Goal: Transaction & Acquisition: Purchase product/service

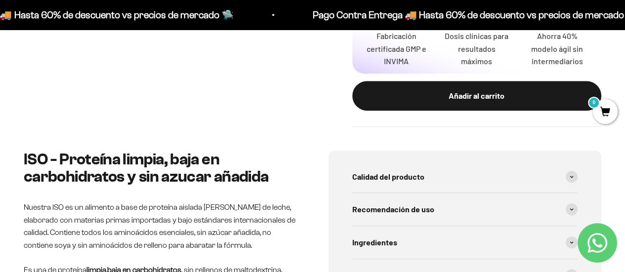
scroll to position [445, 0]
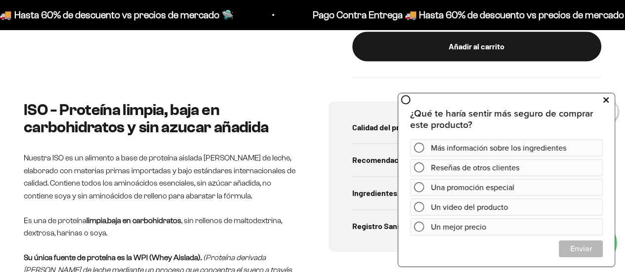
click at [607, 98] on icon at bounding box center [606, 100] width 5 height 13
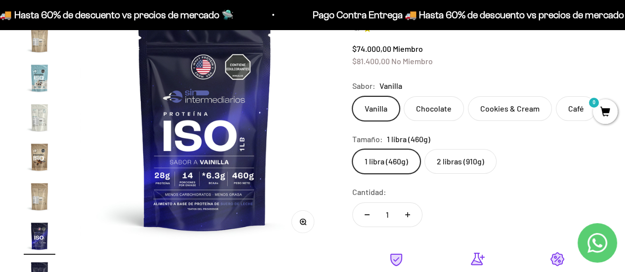
scroll to position [0, 0]
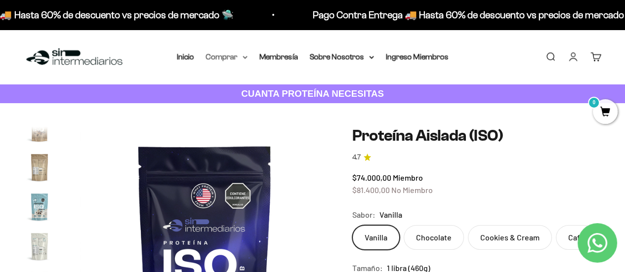
click at [245, 58] on icon at bounding box center [245, 57] width 4 height 2
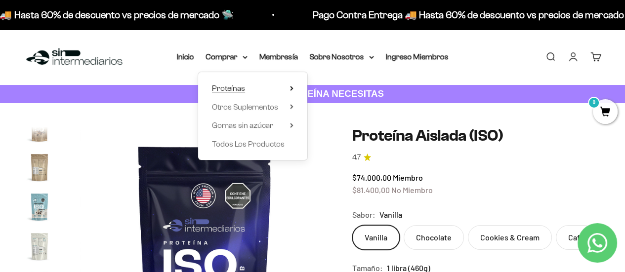
click at [239, 89] on span "Proteínas" at bounding box center [228, 88] width 33 height 8
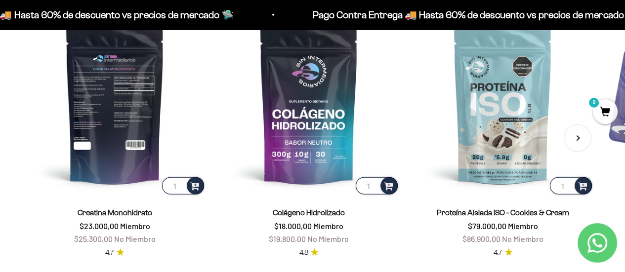
scroll to position [2077, 0]
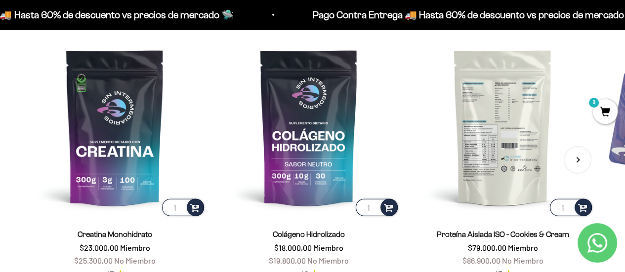
click at [502, 137] on img at bounding box center [503, 128] width 182 height 182
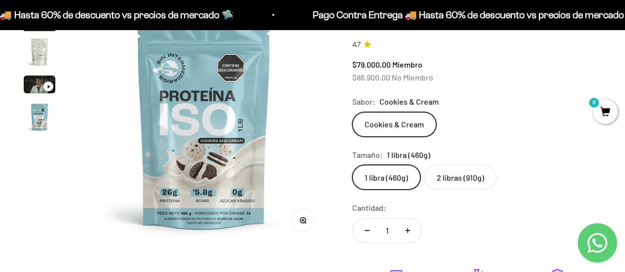
scroll to position [148, 0]
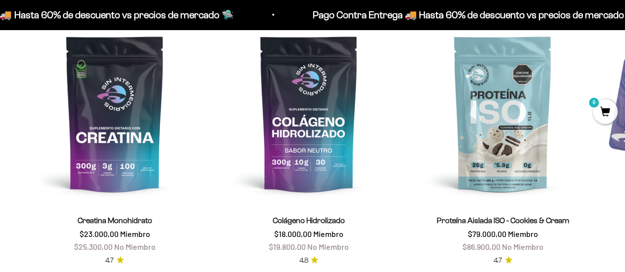
scroll to position [2176, 0]
